Goal: Use online tool/utility: Utilize a website feature to perform a specific function

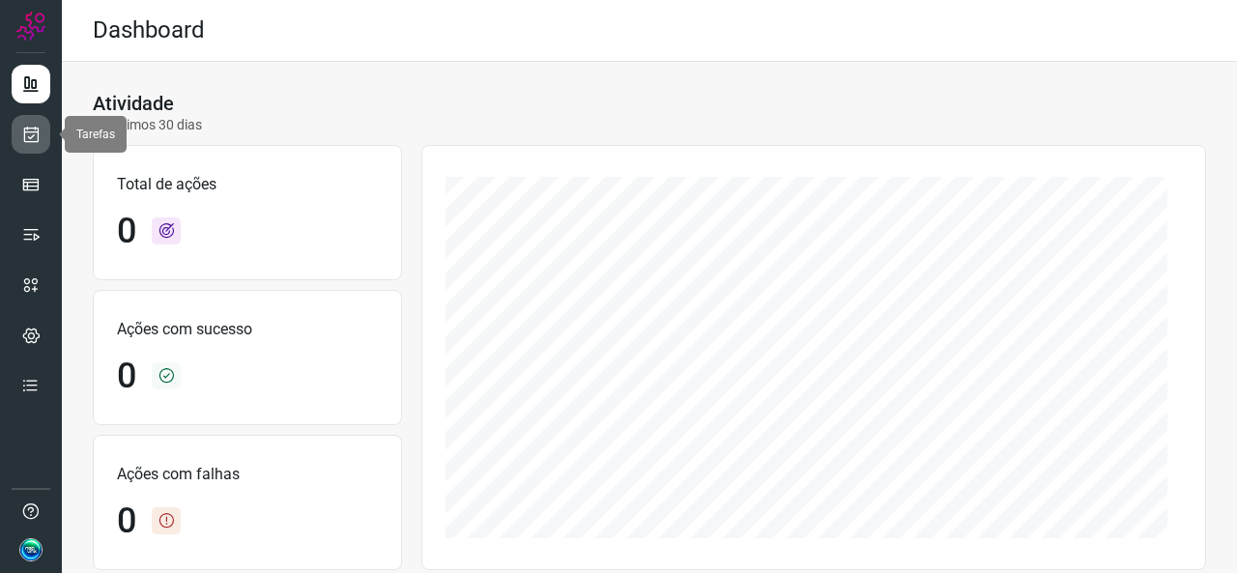
click at [36, 144] on link at bounding box center [31, 134] width 39 height 39
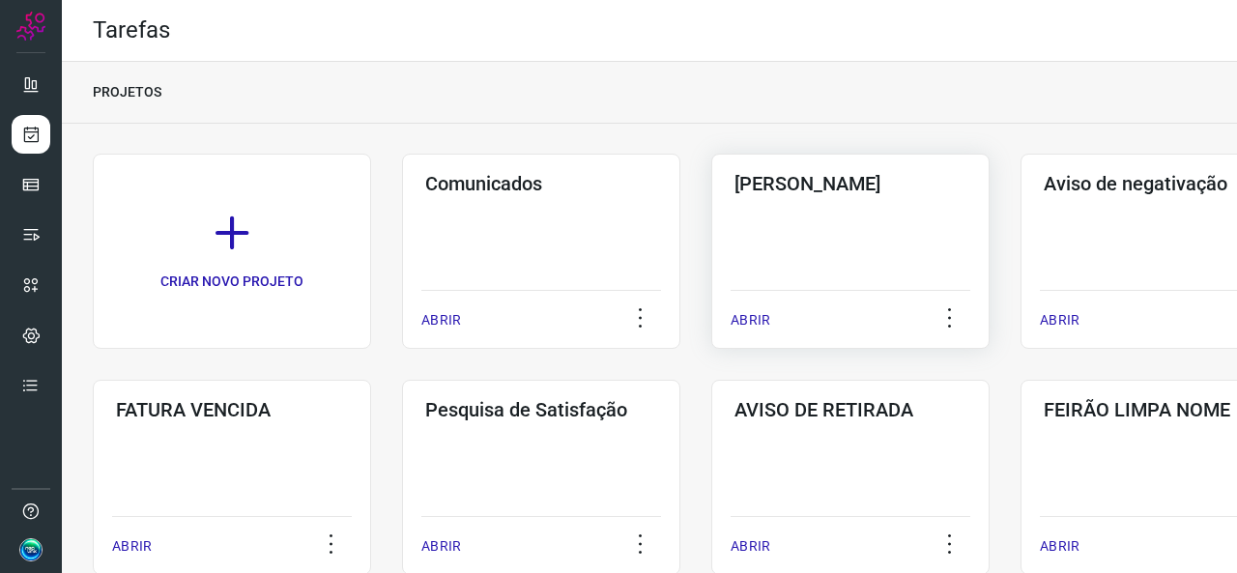
click at [797, 302] on div "ABRIR" at bounding box center [851, 314] width 240 height 48
click at [752, 323] on p "ABRIR" at bounding box center [751, 320] width 40 height 20
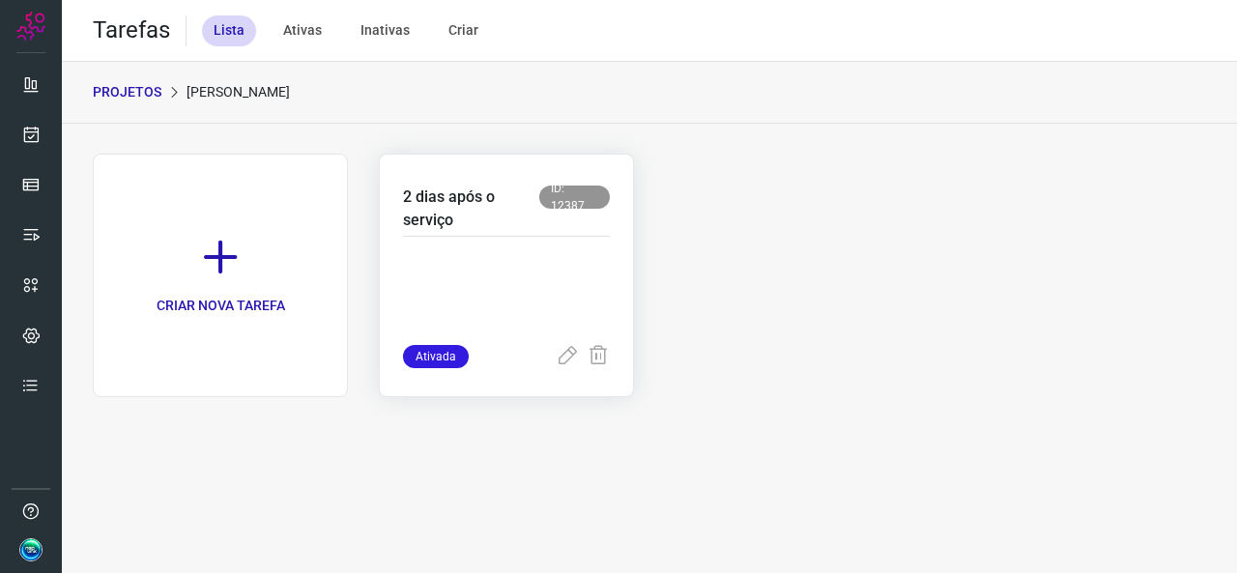
click at [549, 286] on p at bounding box center [506, 296] width 207 height 97
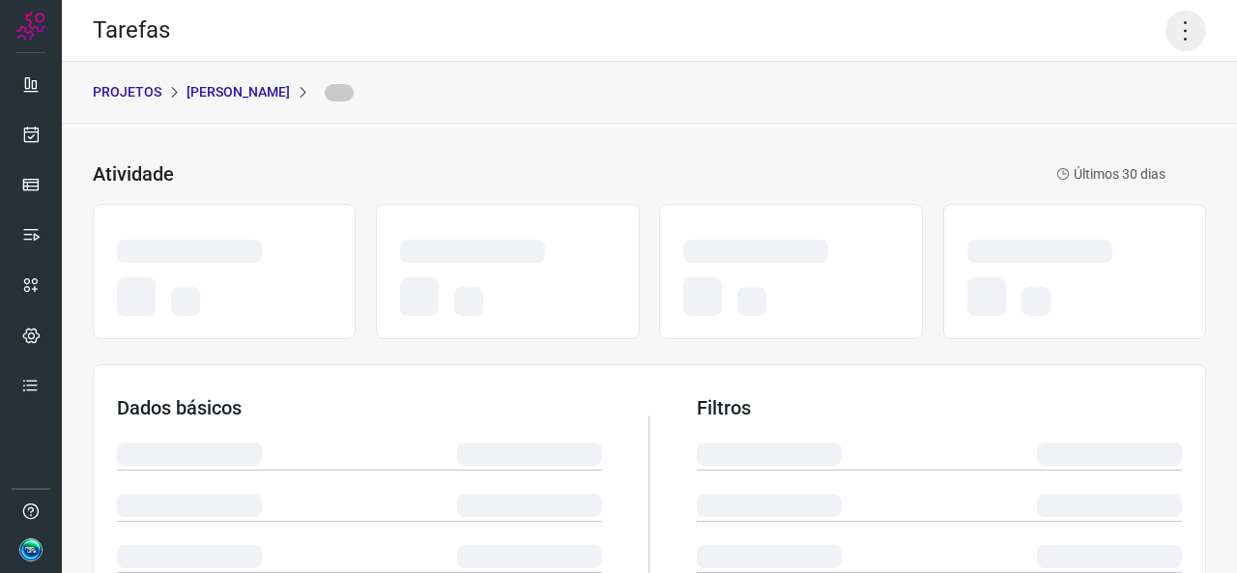
click at [1173, 36] on icon at bounding box center [1186, 31] width 41 height 41
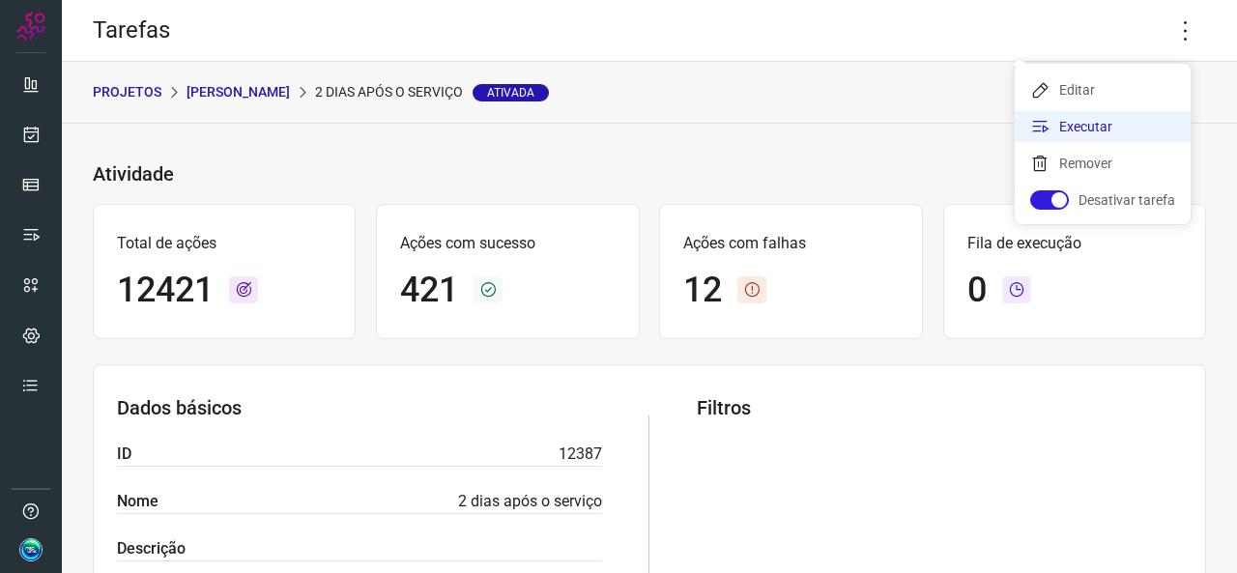
click at [1101, 119] on li "Executar" at bounding box center [1103, 126] width 176 height 31
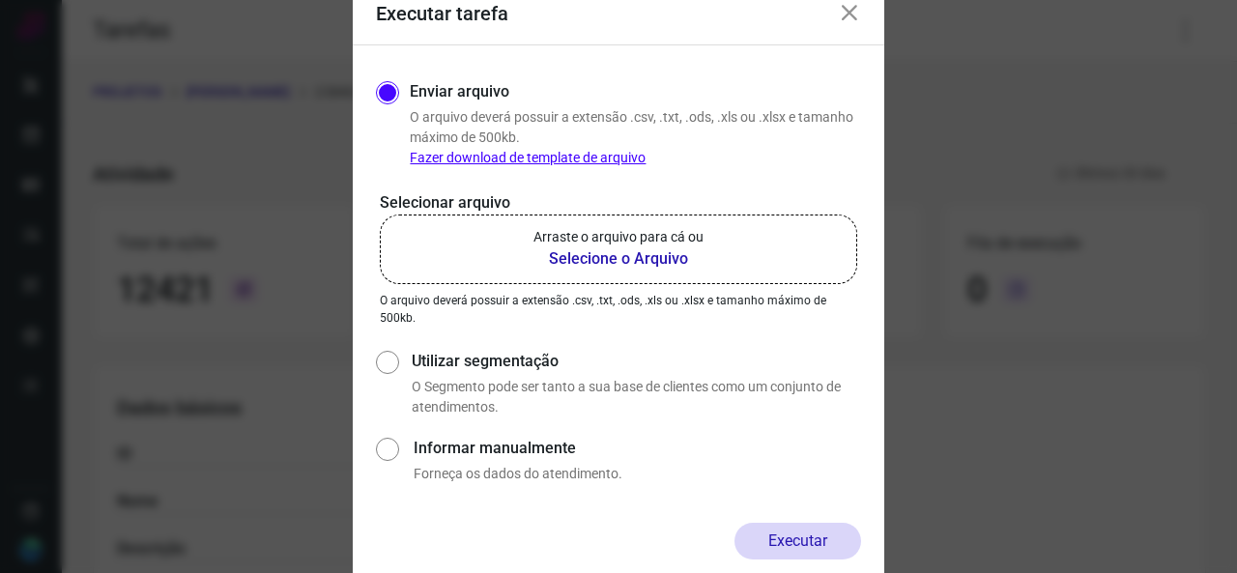
click at [652, 243] on p "Arraste o arquivo para cá ou" at bounding box center [619, 237] width 170 height 20
click at [0, 0] on input "Arraste o arquivo para cá ou Selecione o Arquivo" at bounding box center [0, 0] width 0 height 0
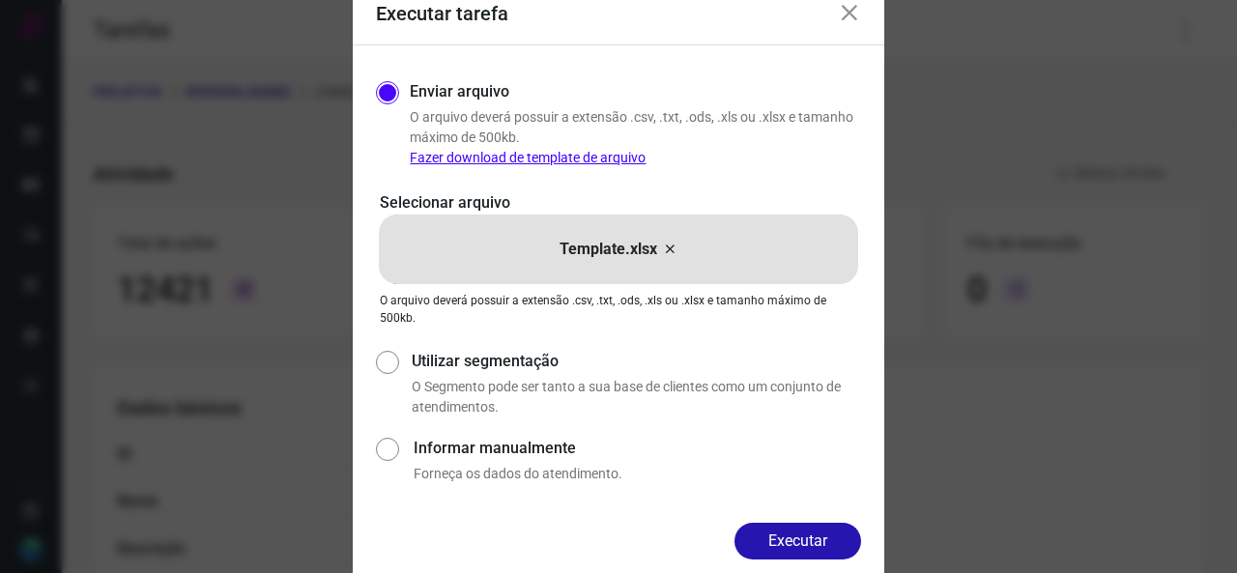
click at [797, 512] on div "Enviar arquivo O arquivo deverá possuir a extensão .csv, .txt, .ods, .xls ou .x…" at bounding box center [619, 284] width 532 height 478
click at [795, 533] on button "Executar" at bounding box center [798, 541] width 127 height 37
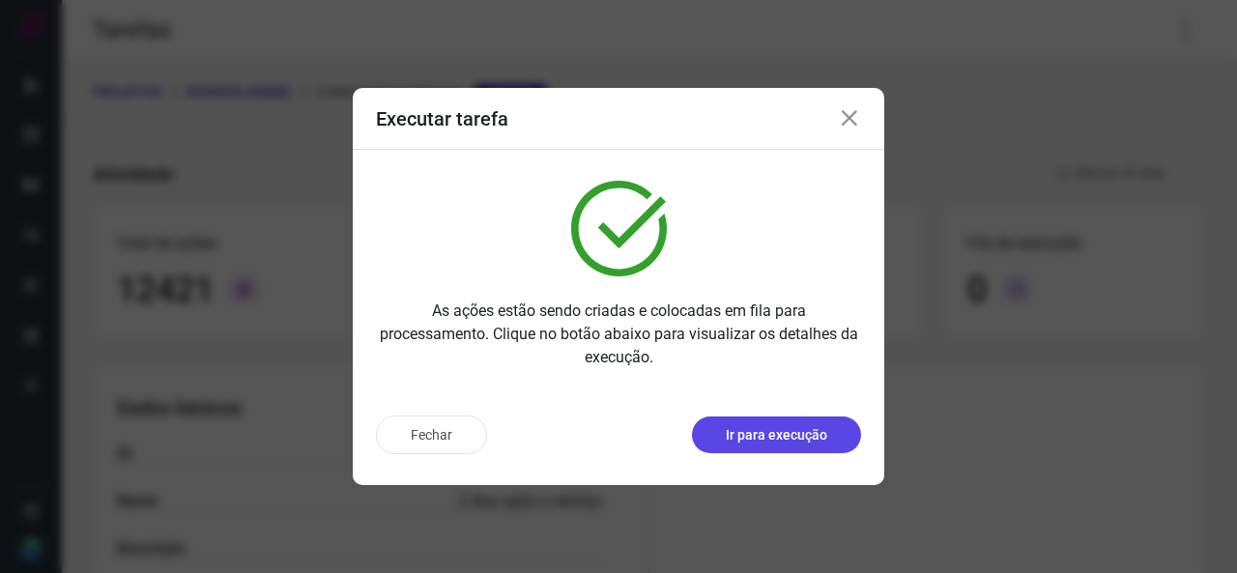
click at [805, 440] on p "Ir para execução" at bounding box center [776, 435] width 101 height 20
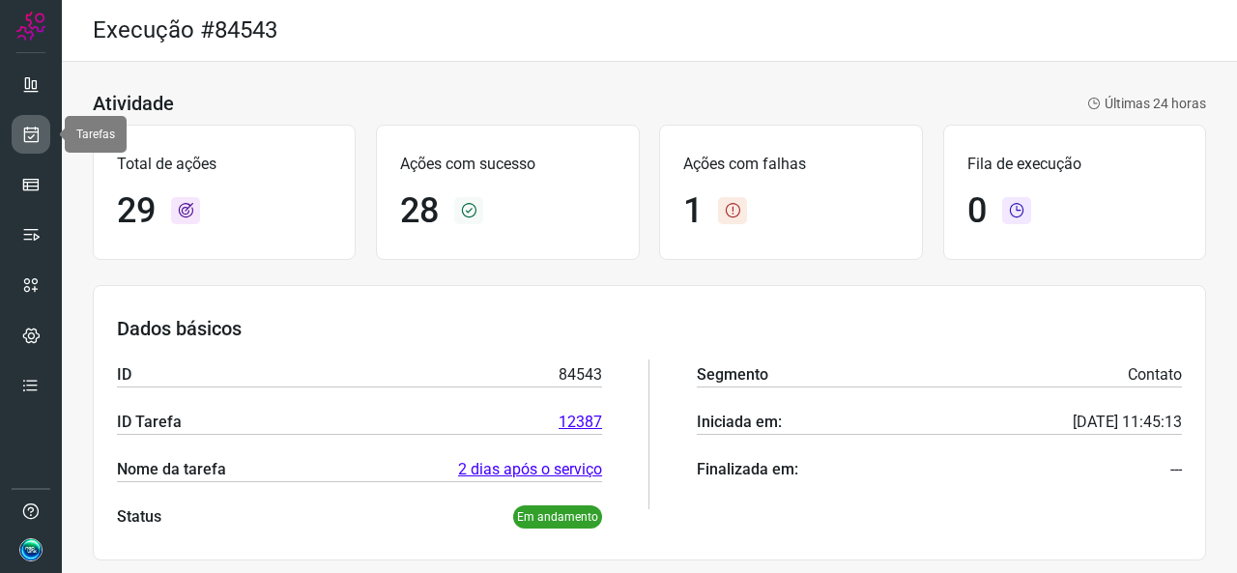
click at [36, 135] on icon at bounding box center [31, 134] width 20 height 19
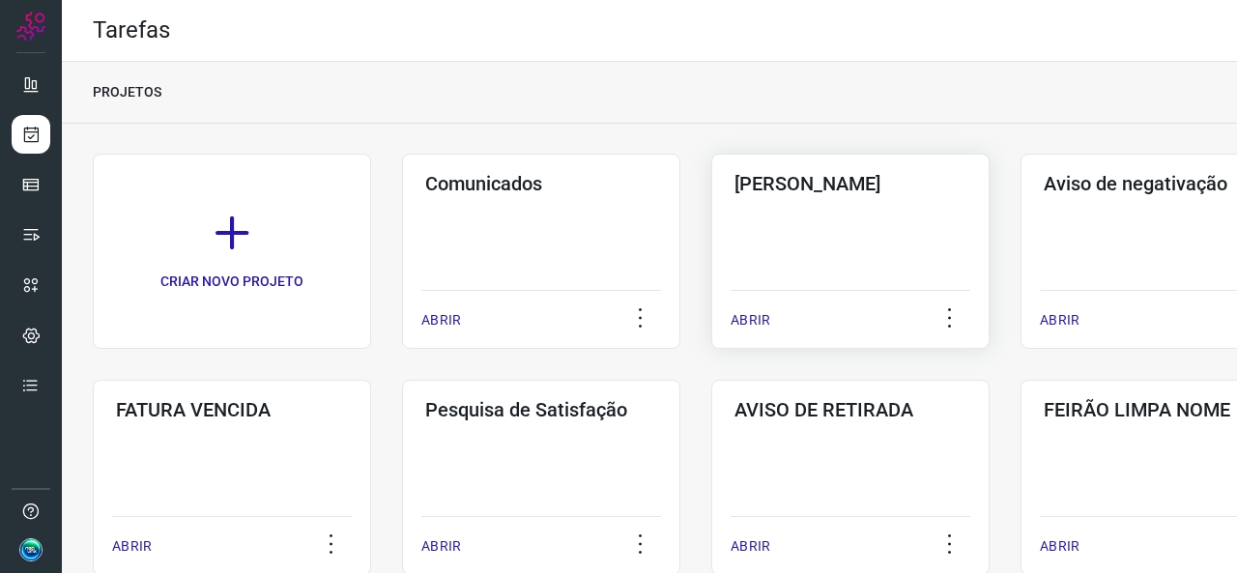
click at [736, 247] on div "Pós Serviço ABRIR" at bounding box center [850, 251] width 278 height 195
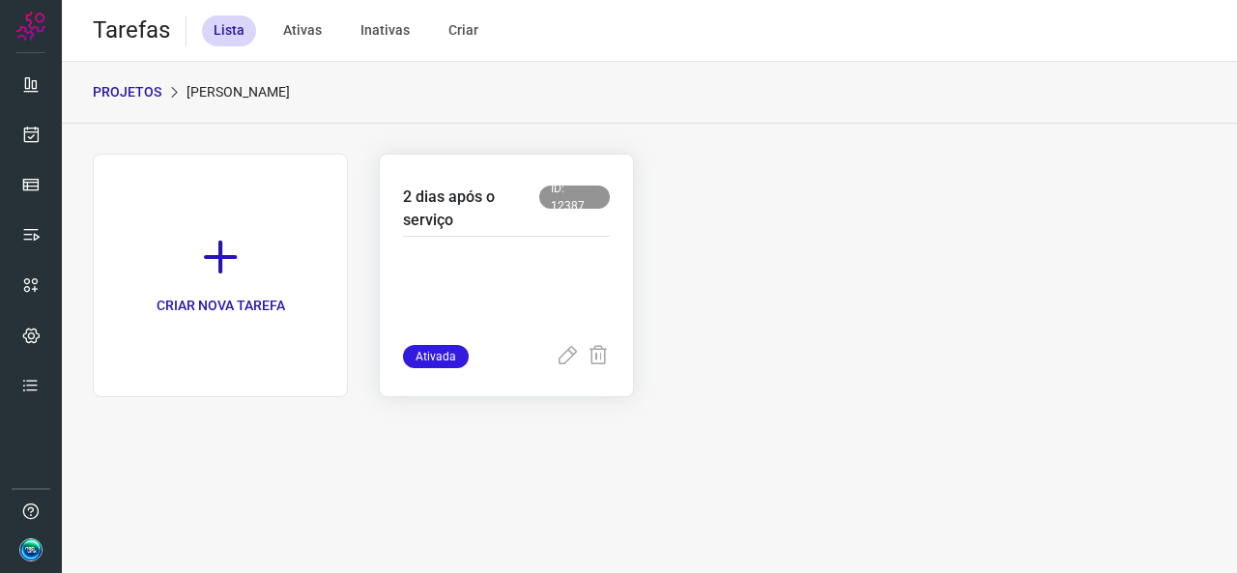
click at [584, 278] on p at bounding box center [506, 296] width 207 height 97
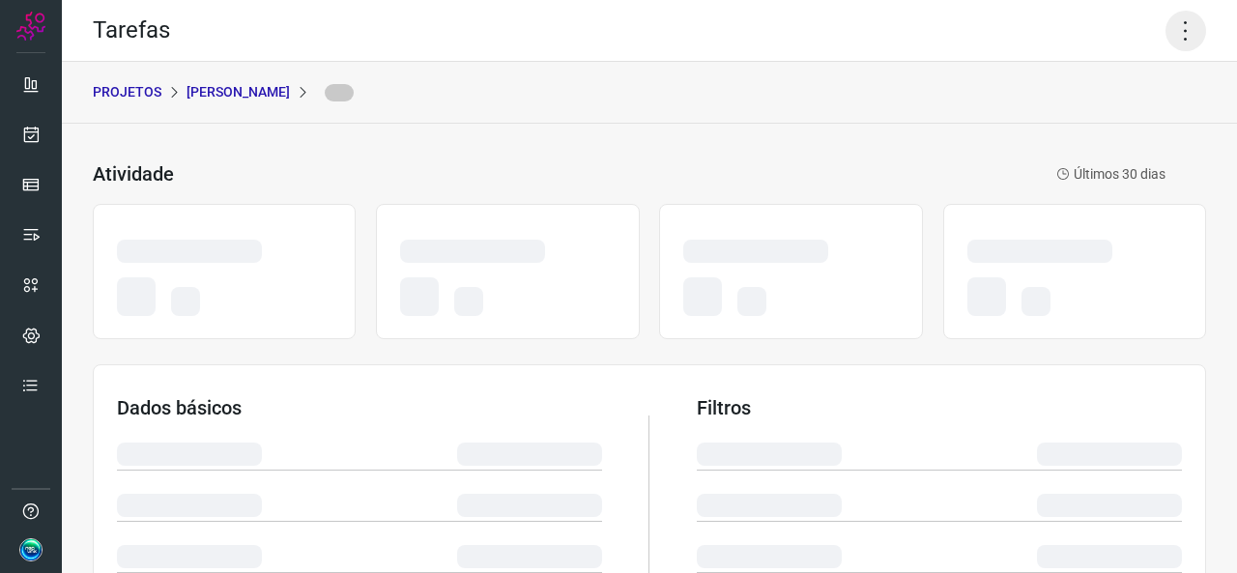
click at [1166, 28] on icon at bounding box center [1186, 31] width 41 height 41
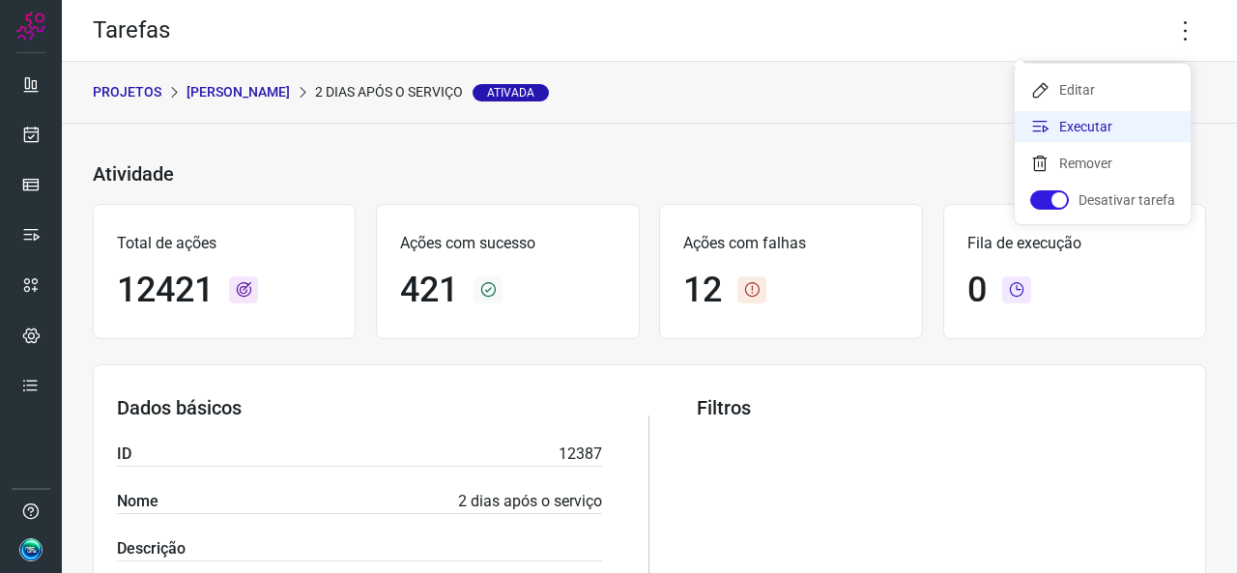
click at [1066, 120] on li "Executar" at bounding box center [1103, 126] width 176 height 31
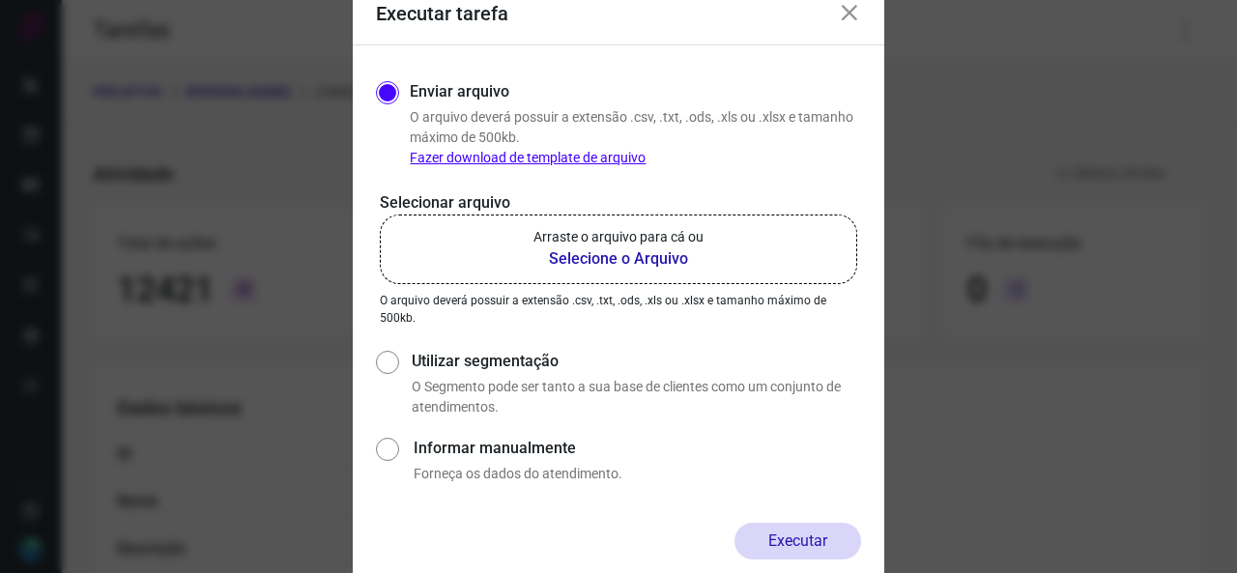
click at [695, 246] on p "Arraste o arquivo para cá ou" at bounding box center [619, 237] width 170 height 20
click at [0, 0] on input "Arraste o arquivo para cá ou Selecione o Arquivo" at bounding box center [0, 0] width 0 height 0
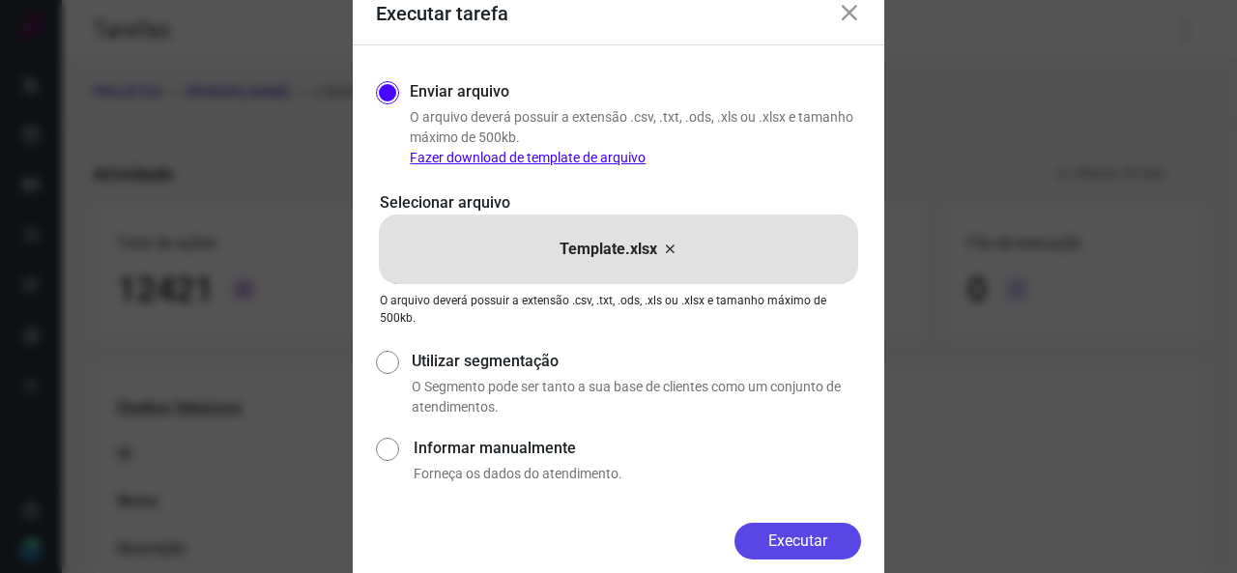
click at [790, 540] on button "Executar" at bounding box center [798, 541] width 127 height 37
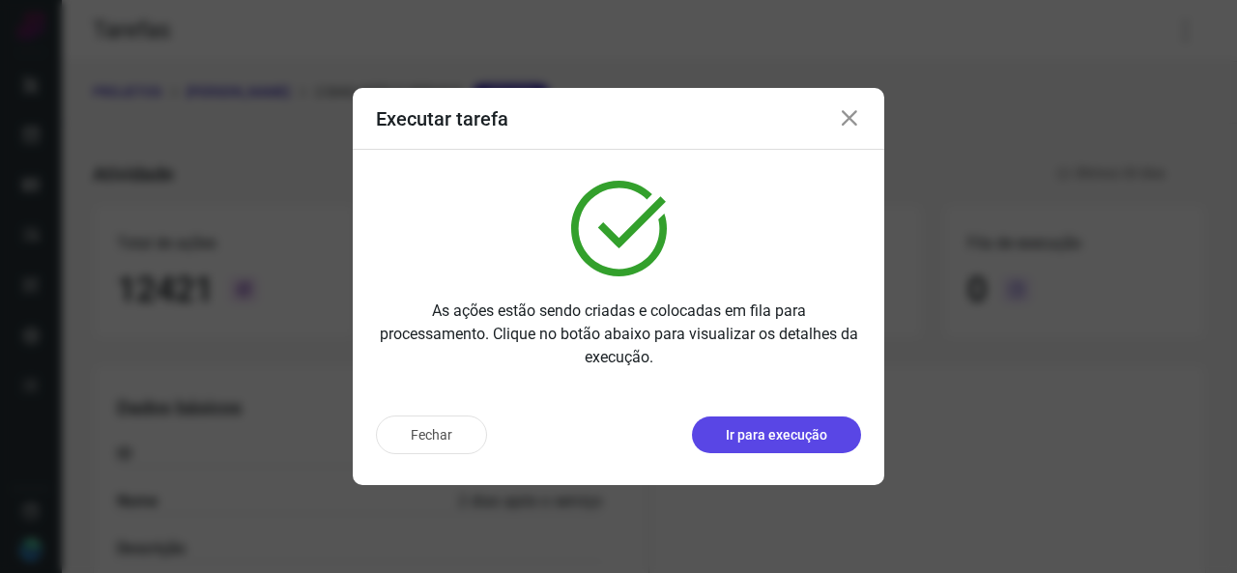
click at [751, 445] on p "Ir para execução" at bounding box center [776, 435] width 101 height 20
